Goal: Navigation & Orientation: Find specific page/section

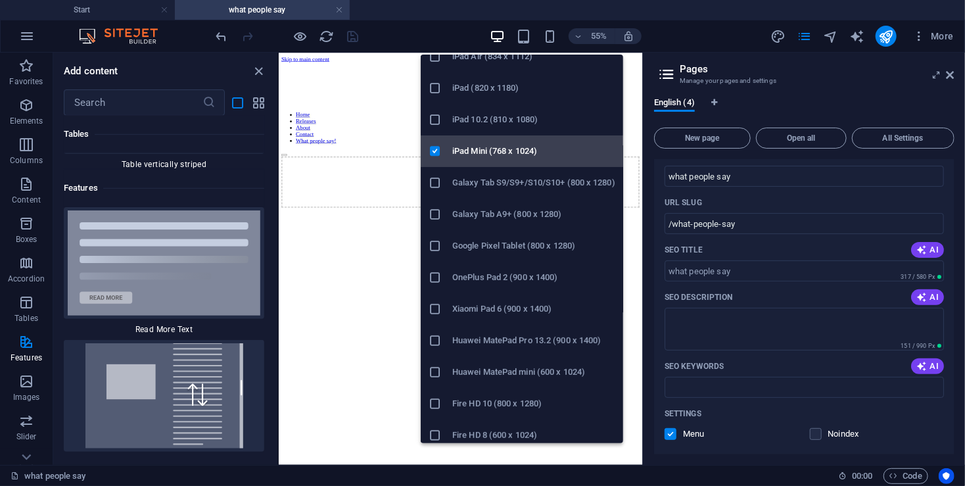
scroll to position [84, 0]
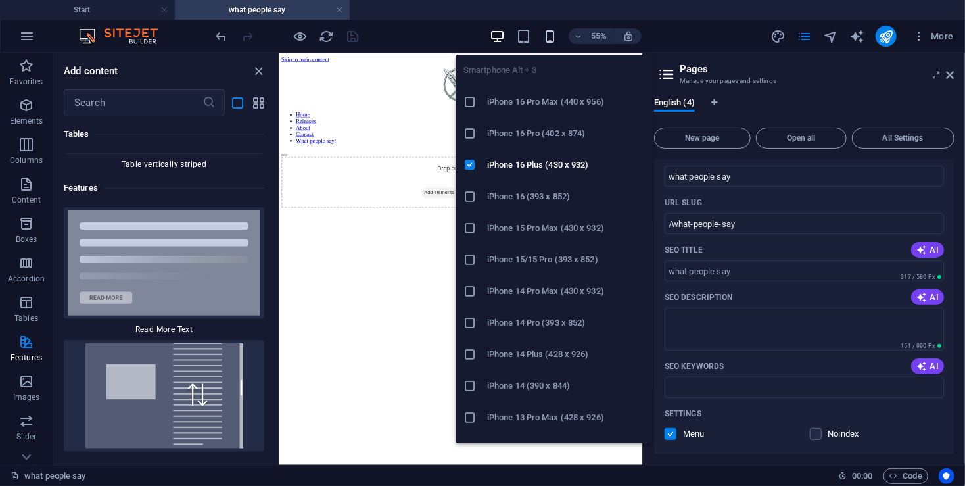
click at [554, 39] on icon "button" at bounding box center [549, 36] width 15 height 15
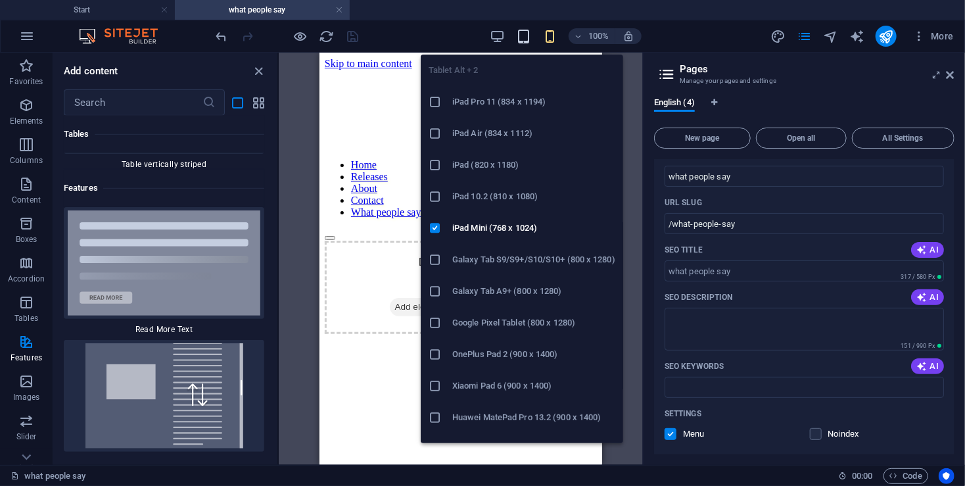
click at [525, 41] on icon "button" at bounding box center [523, 36] width 15 height 15
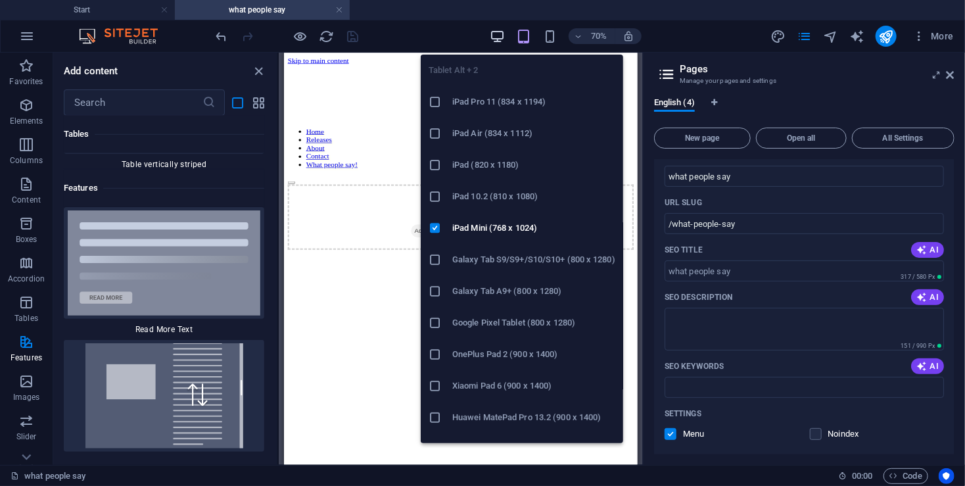
click at [498, 39] on icon "button" at bounding box center [497, 36] width 15 height 15
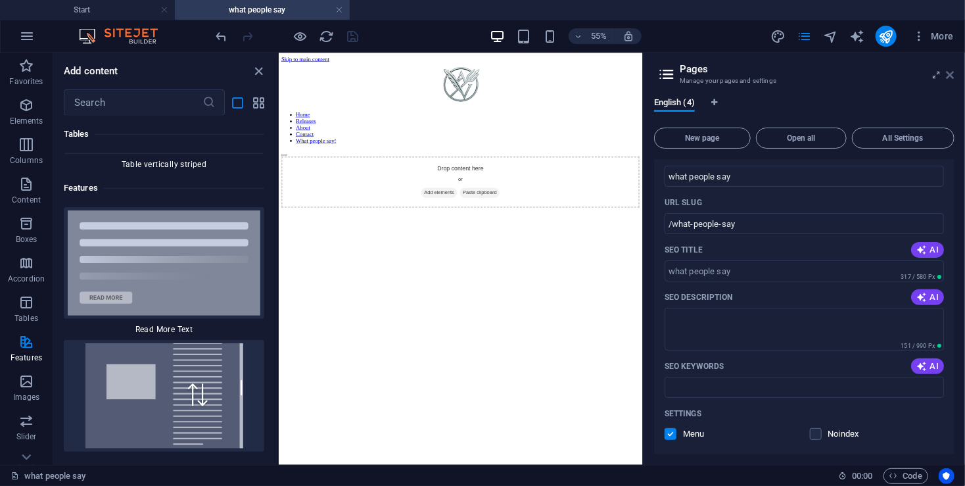
click at [951, 76] on icon at bounding box center [951, 75] width 8 height 11
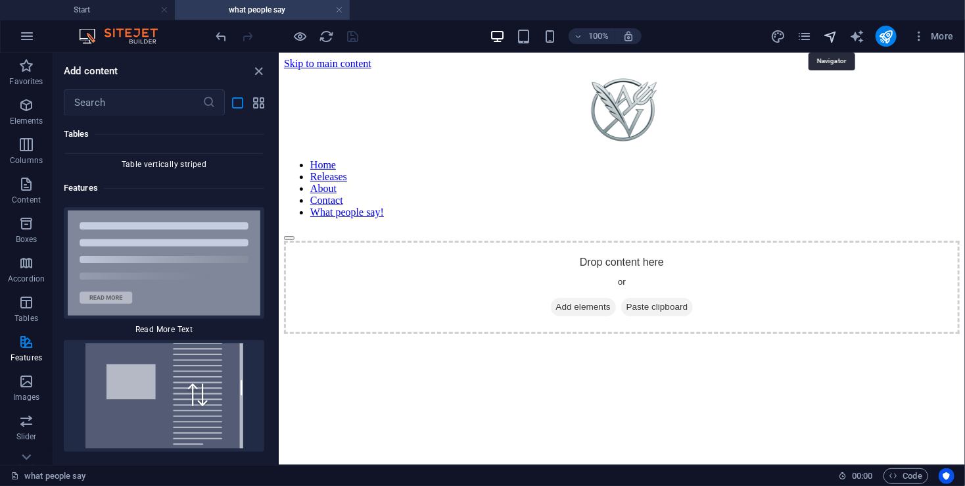
click at [832, 36] on icon "navigator" at bounding box center [830, 36] width 15 height 15
select select "16895617-en"
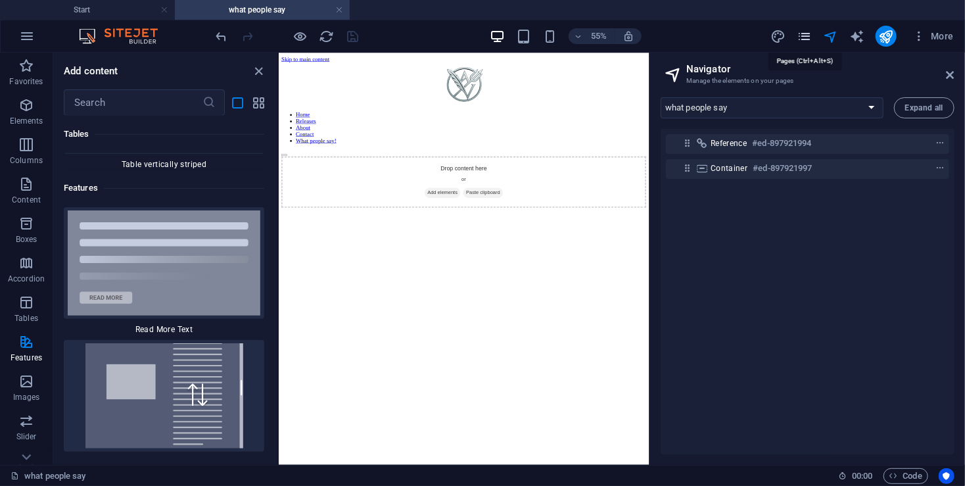
click at [802, 39] on icon "pages" at bounding box center [804, 36] width 15 height 15
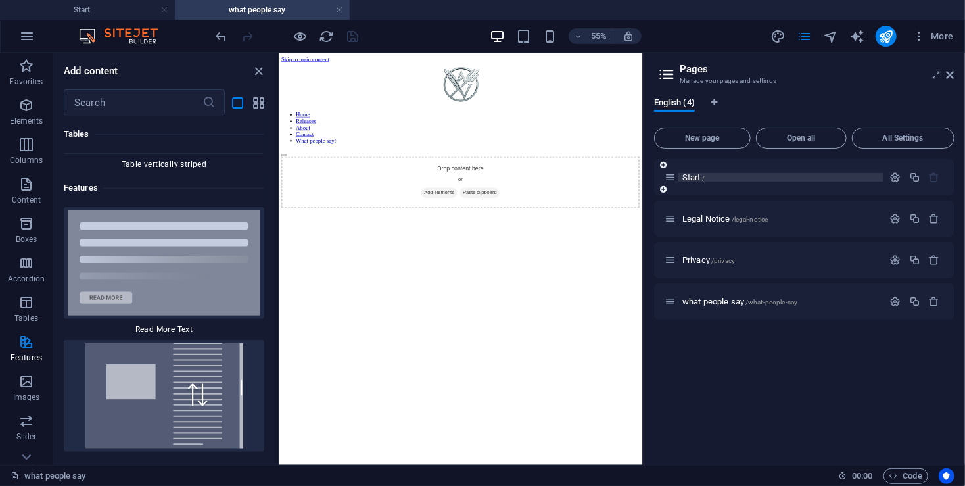
click at [696, 179] on span "Start /" at bounding box center [693, 177] width 22 height 10
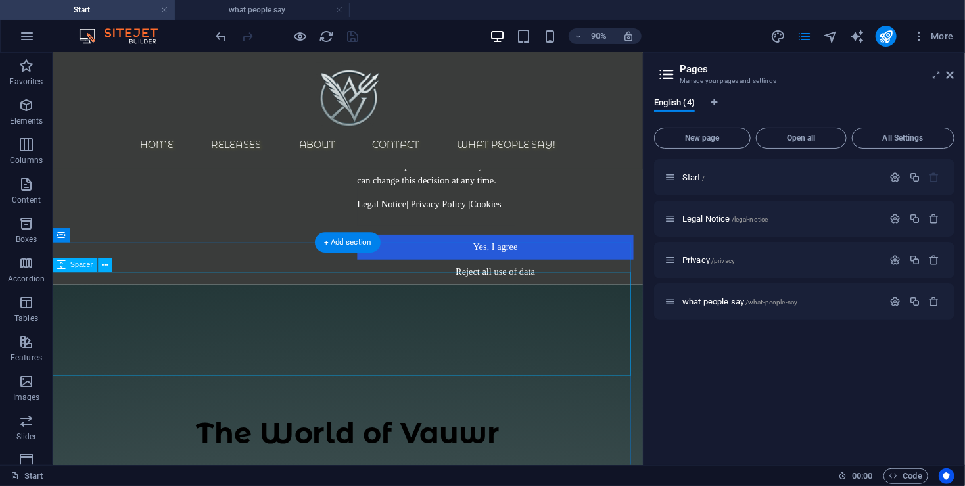
scroll to position [0, 0]
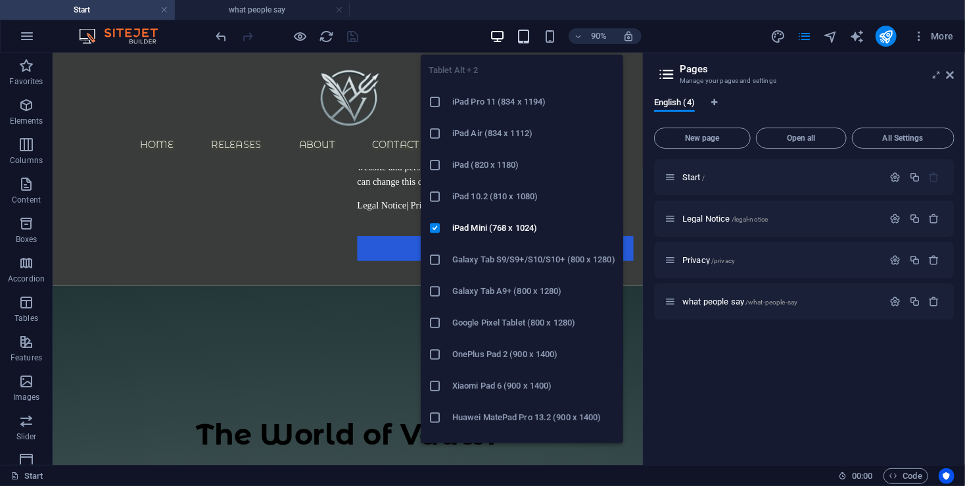
click at [529, 30] on icon "button" at bounding box center [523, 36] width 15 height 15
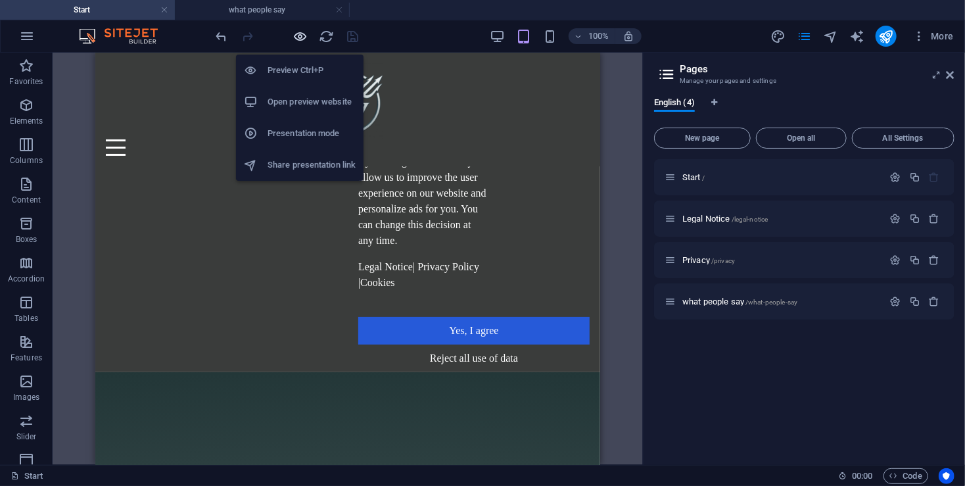
click at [304, 39] on icon "button" at bounding box center [300, 36] width 15 height 15
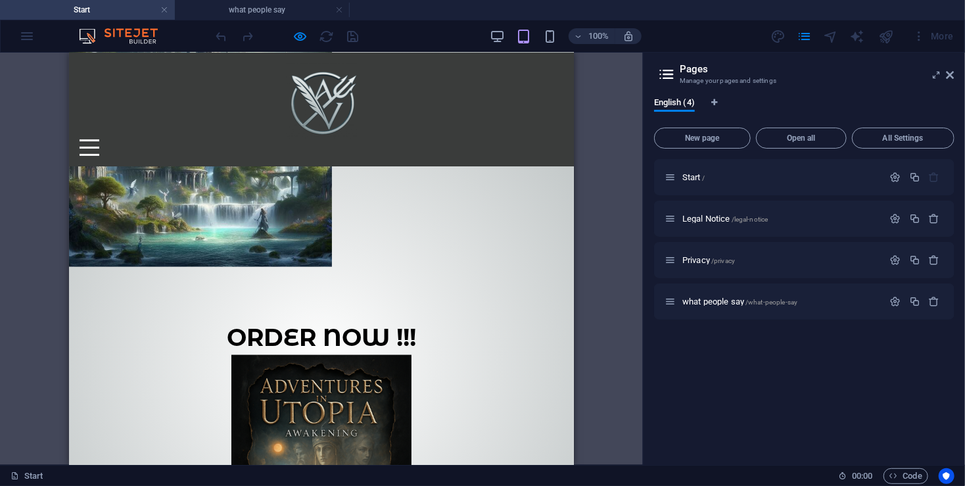
scroll to position [844, 0]
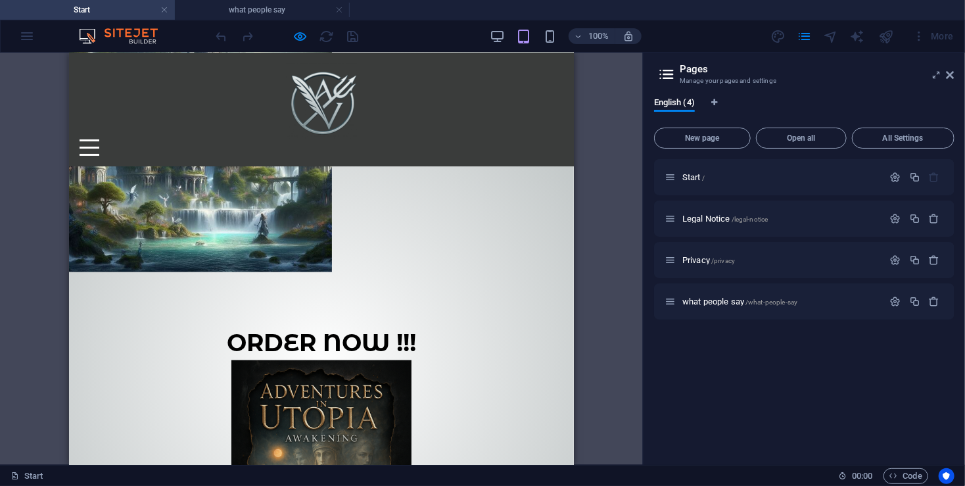
click at [99, 139] on div at bounding box center [89, 147] width 20 height 16
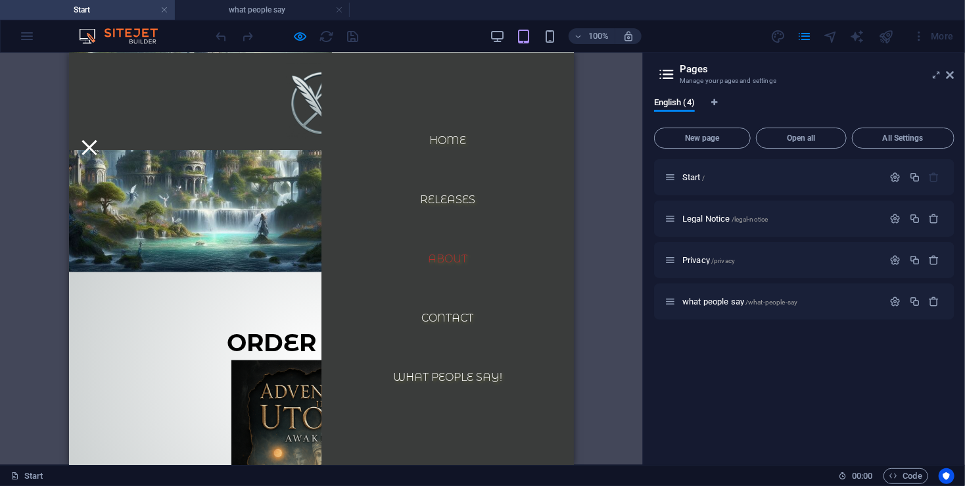
click at [444, 256] on link "About" at bounding box center [447, 259] width 60 height 32
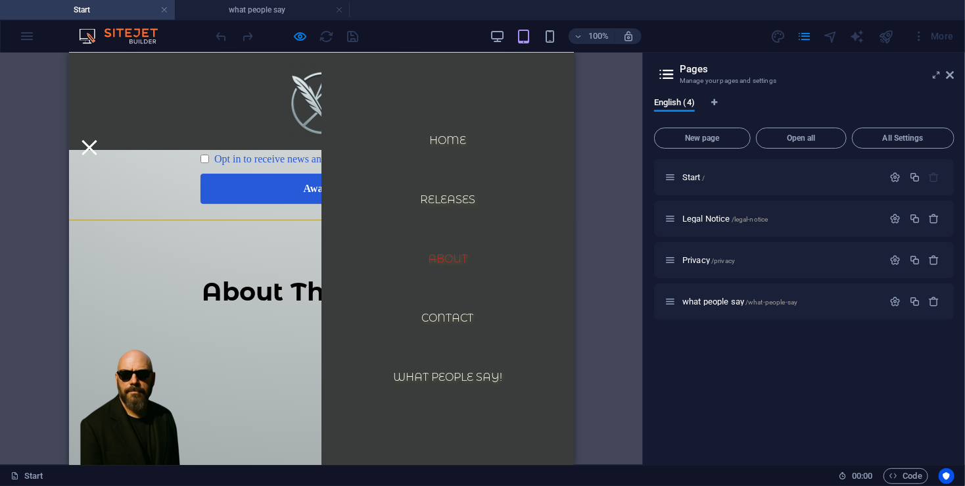
scroll to position [2015, 0]
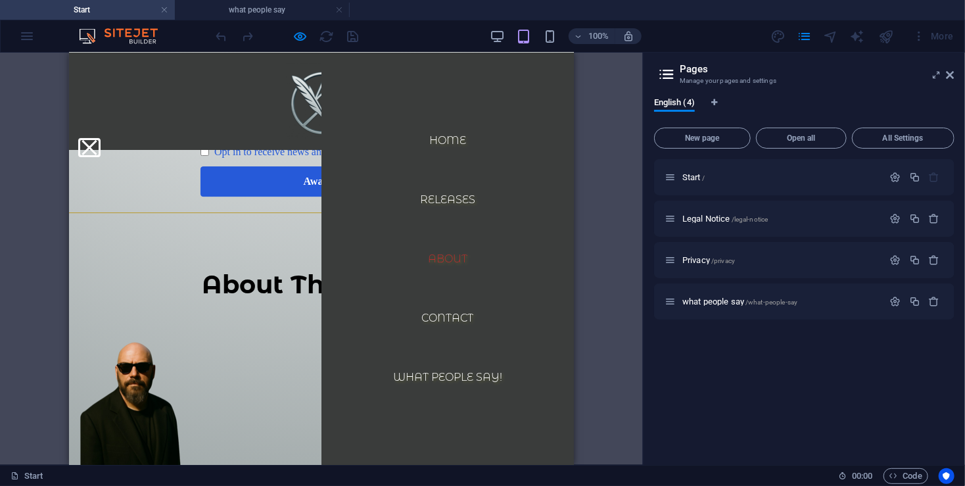
click at [96, 139] on button at bounding box center [88, 146] width 15 height 15
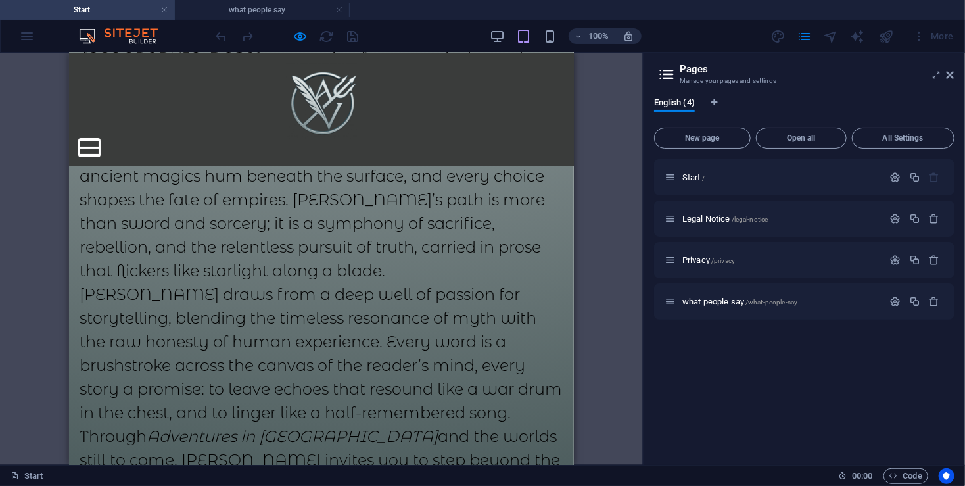
scroll to position [2716, 0]
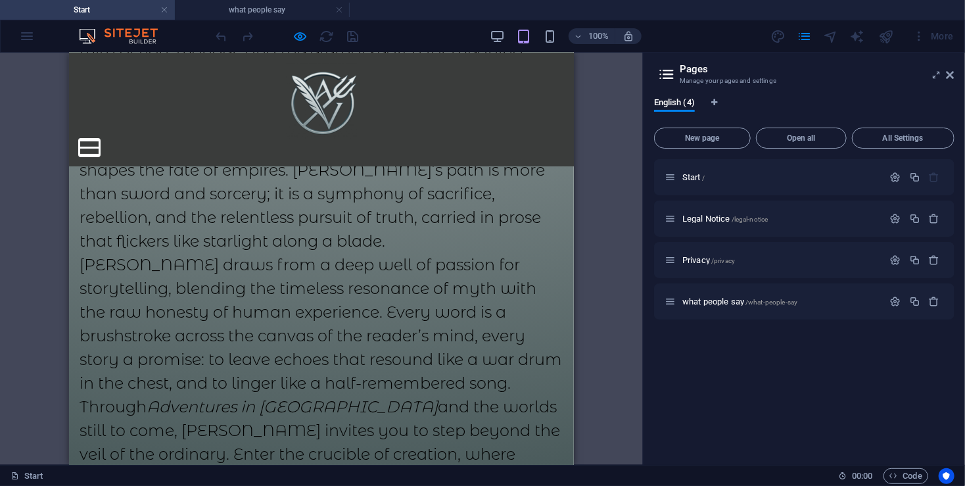
click at [99, 139] on button at bounding box center [89, 140] width 20 height 2
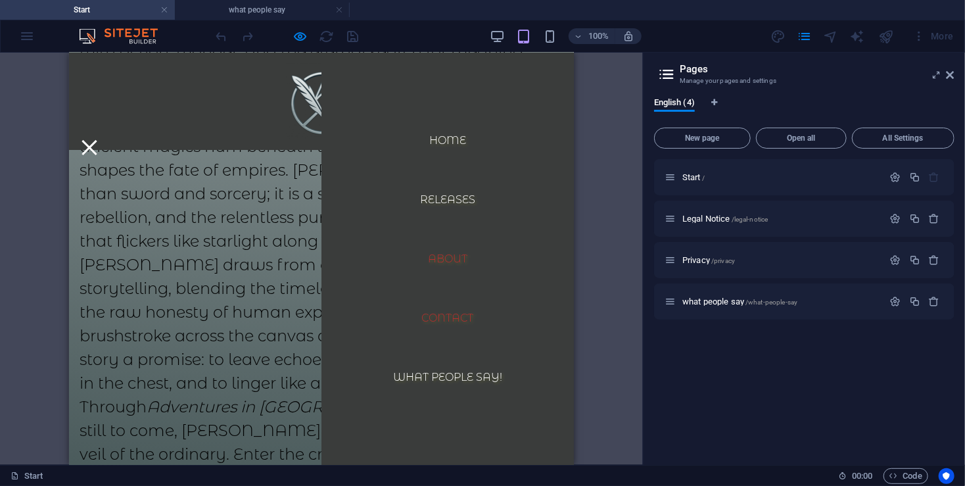
click at [444, 320] on link "Contact" at bounding box center [447, 318] width 73 height 32
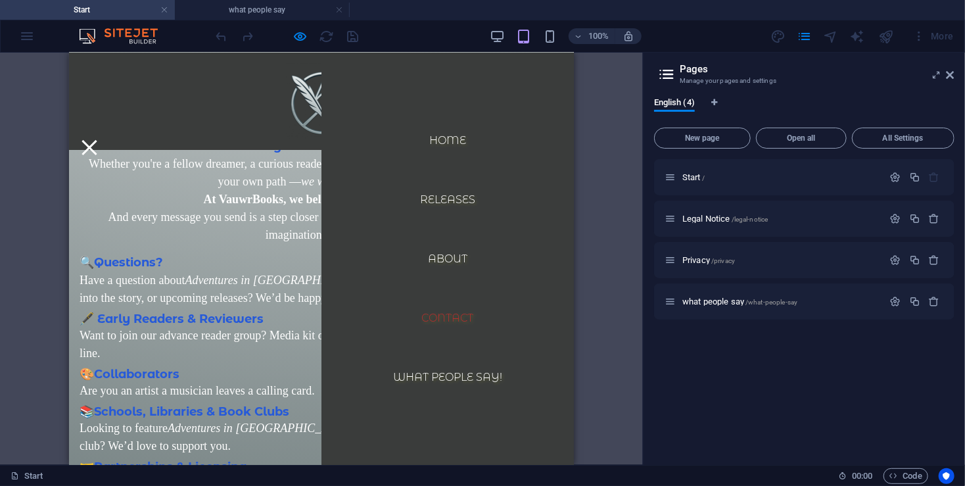
scroll to position [2190, 0]
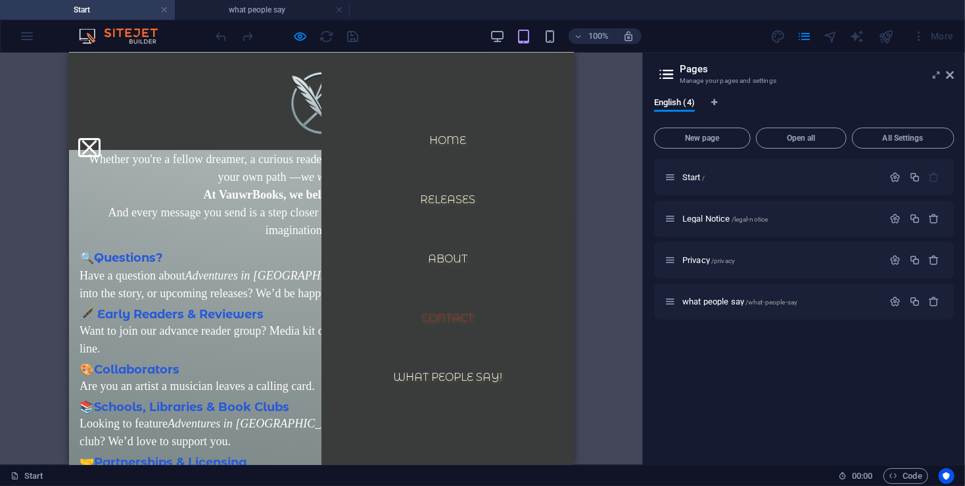
click at [96, 139] on button at bounding box center [88, 146] width 15 height 15
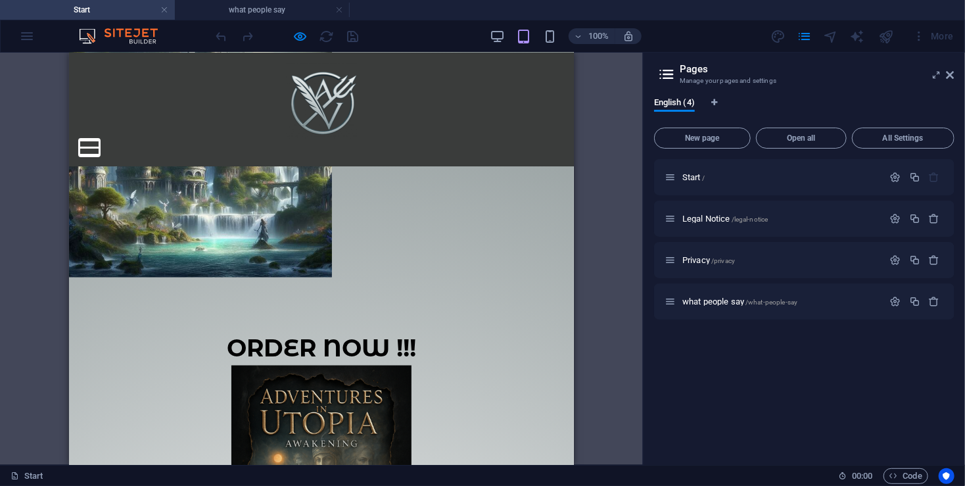
scroll to position [788, 0]
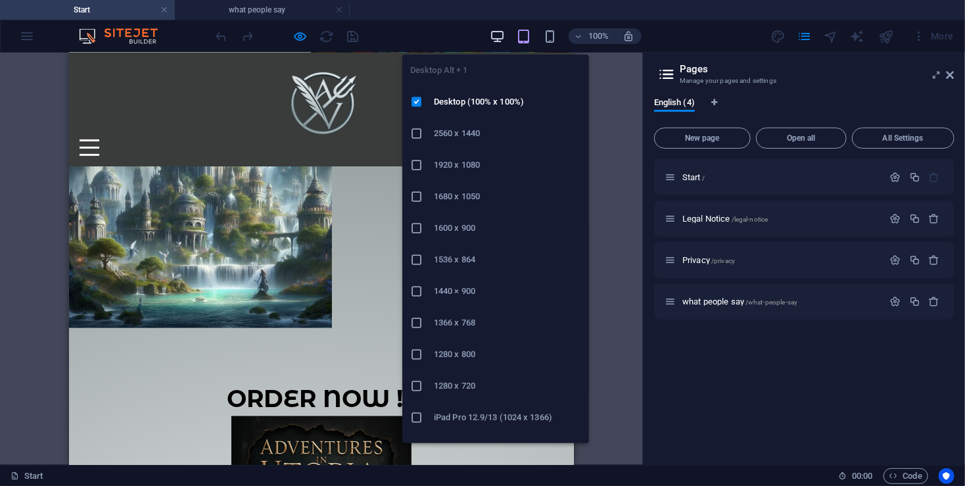
click at [496, 36] on icon "button" at bounding box center [497, 36] width 15 height 15
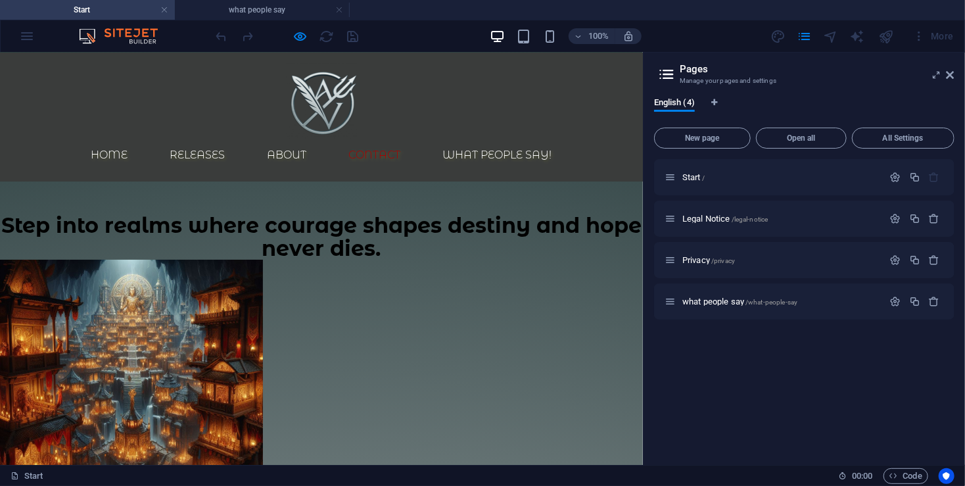
scroll to position [0, 0]
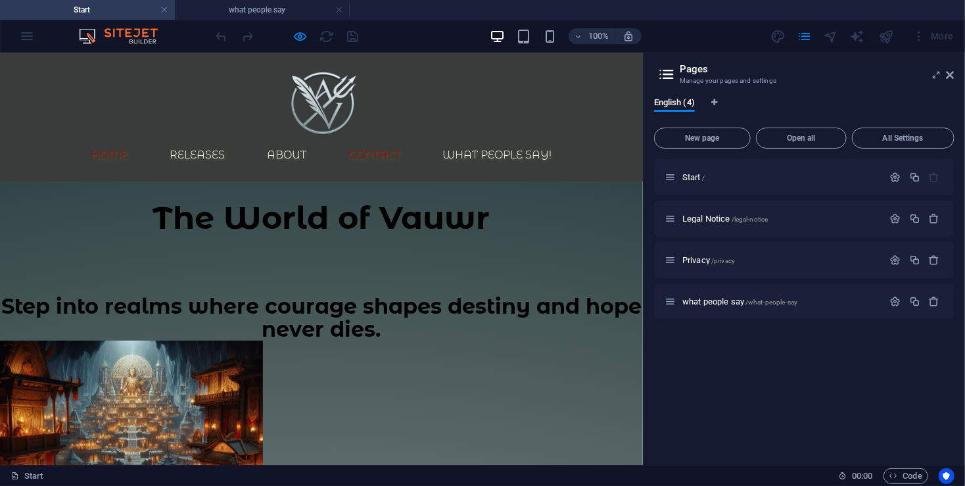
click at [139, 139] on link "Home" at bounding box center [110, 155] width 58 height 32
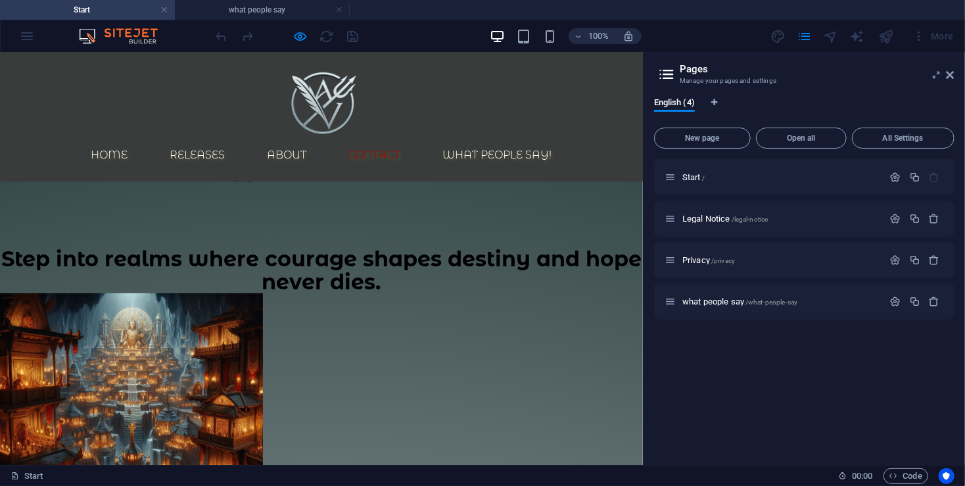
scroll to position [50, 0]
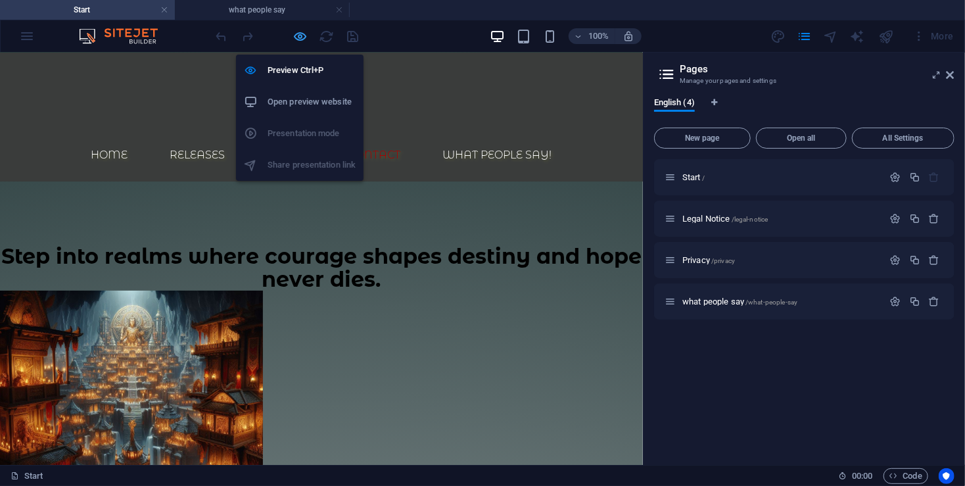
click at [301, 37] on icon "button" at bounding box center [300, 36] width 15 height 15
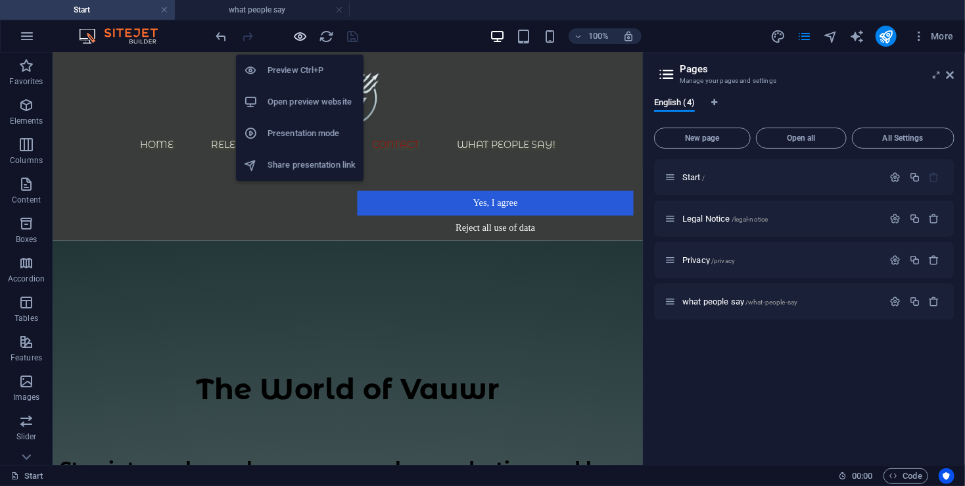
scroll to position [267, 0]
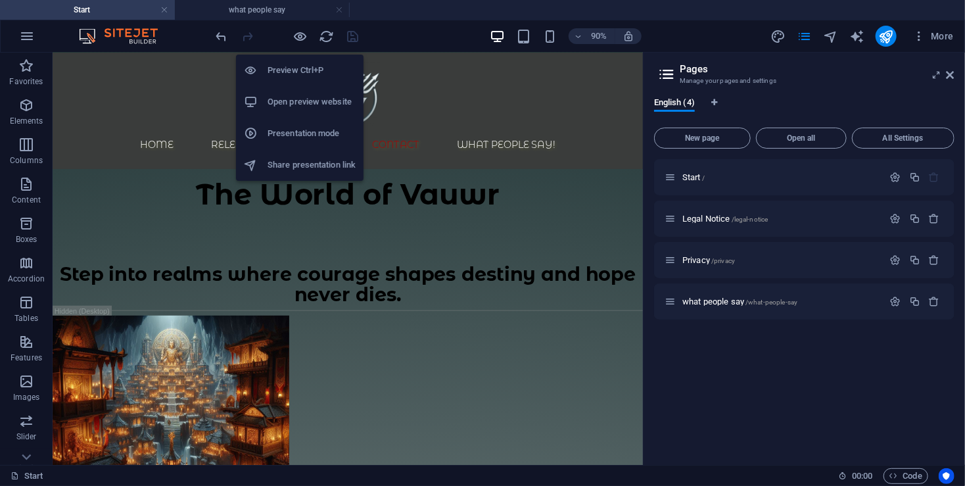
drag, startPoint x: 297, startPoint y: 37, endPoint x: 300, endPoint y: 43, distance: 7.4
click at [297, 36] on icon "button" at bounding box center [300, 36] width 15 height 15
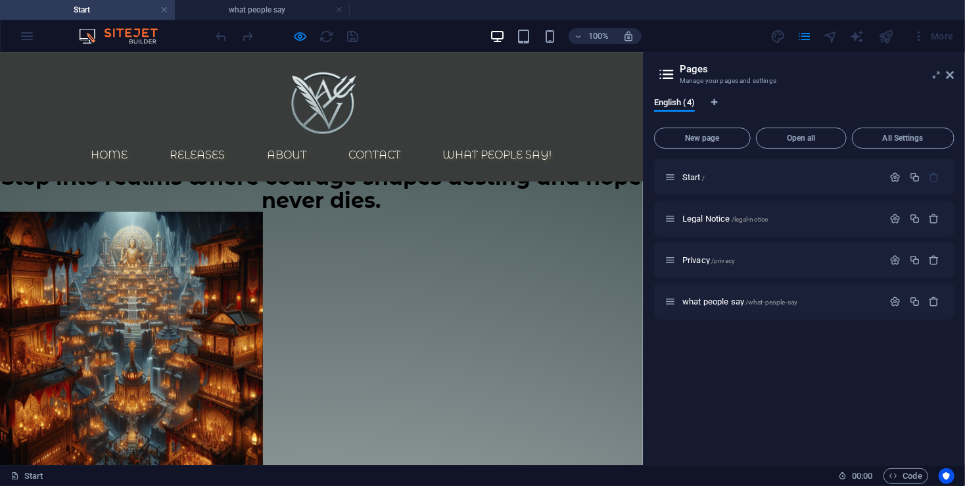
scroll to position [134, 0]
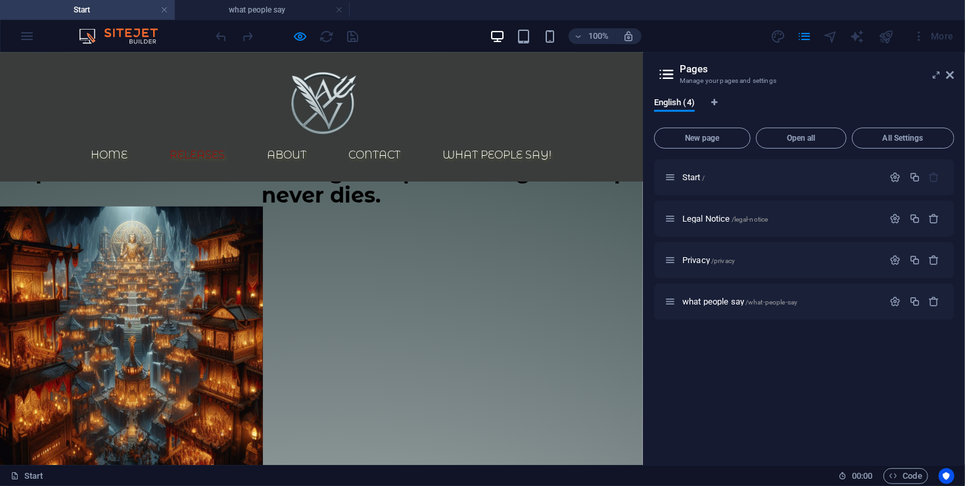
click at [236, 139] on link "Releases" at bounding box center [198, 155] width 76 height 32
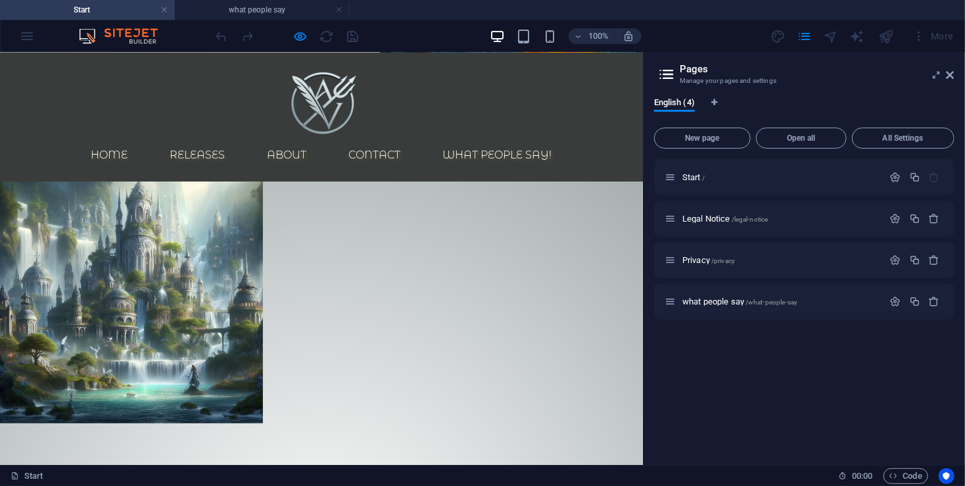
scroll to position [717, 0]
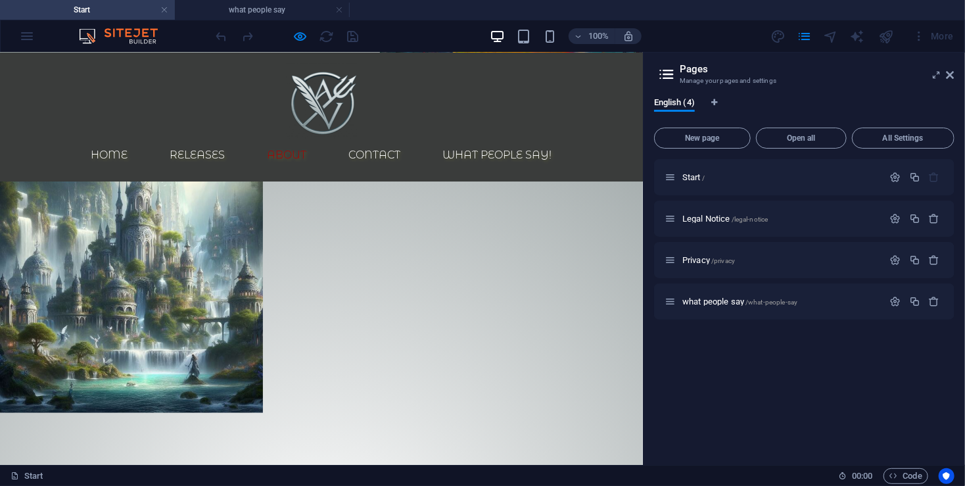
click at [318, 139] on link "About" at bounding box center [287, 155] width 60 height 32
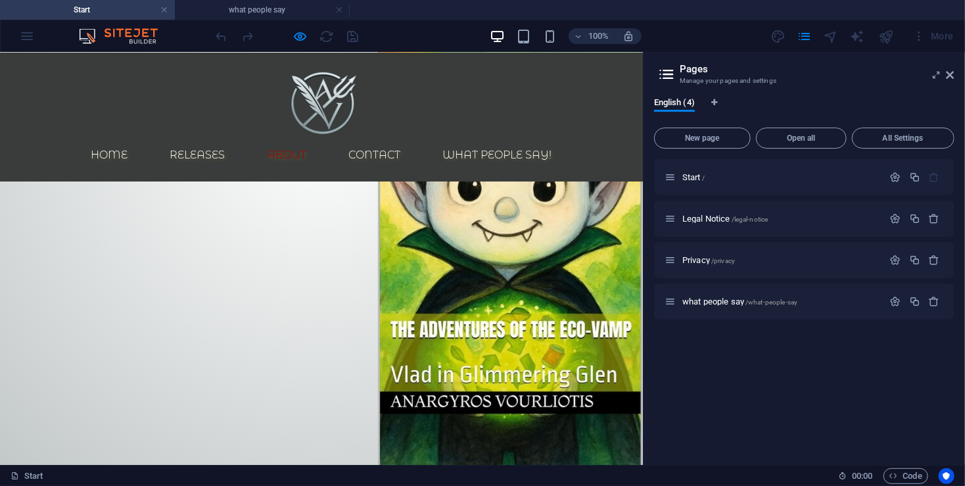
scroll to position [1899, 0]
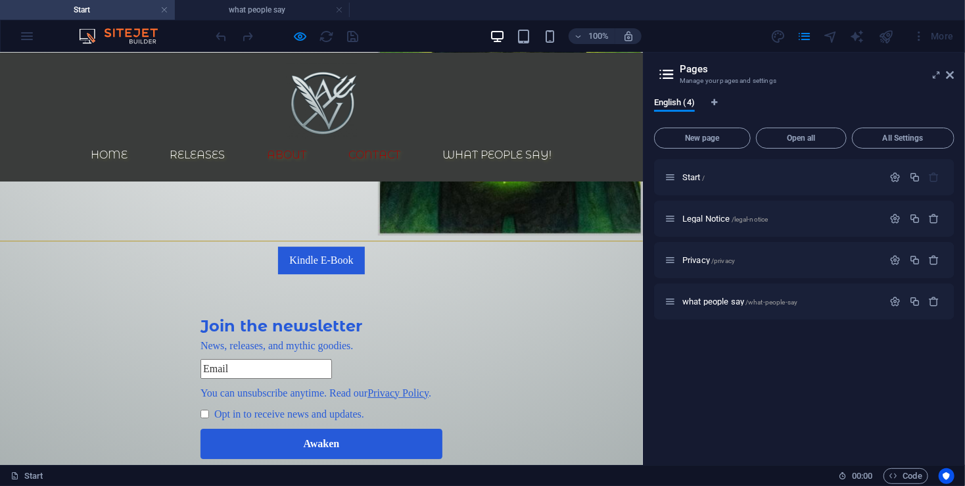
click at [412, 139] on link "Contact" at bounding box center [375, 155] width 73 height 32
